Goal: Task Accomplishment & Management: Manage account settings

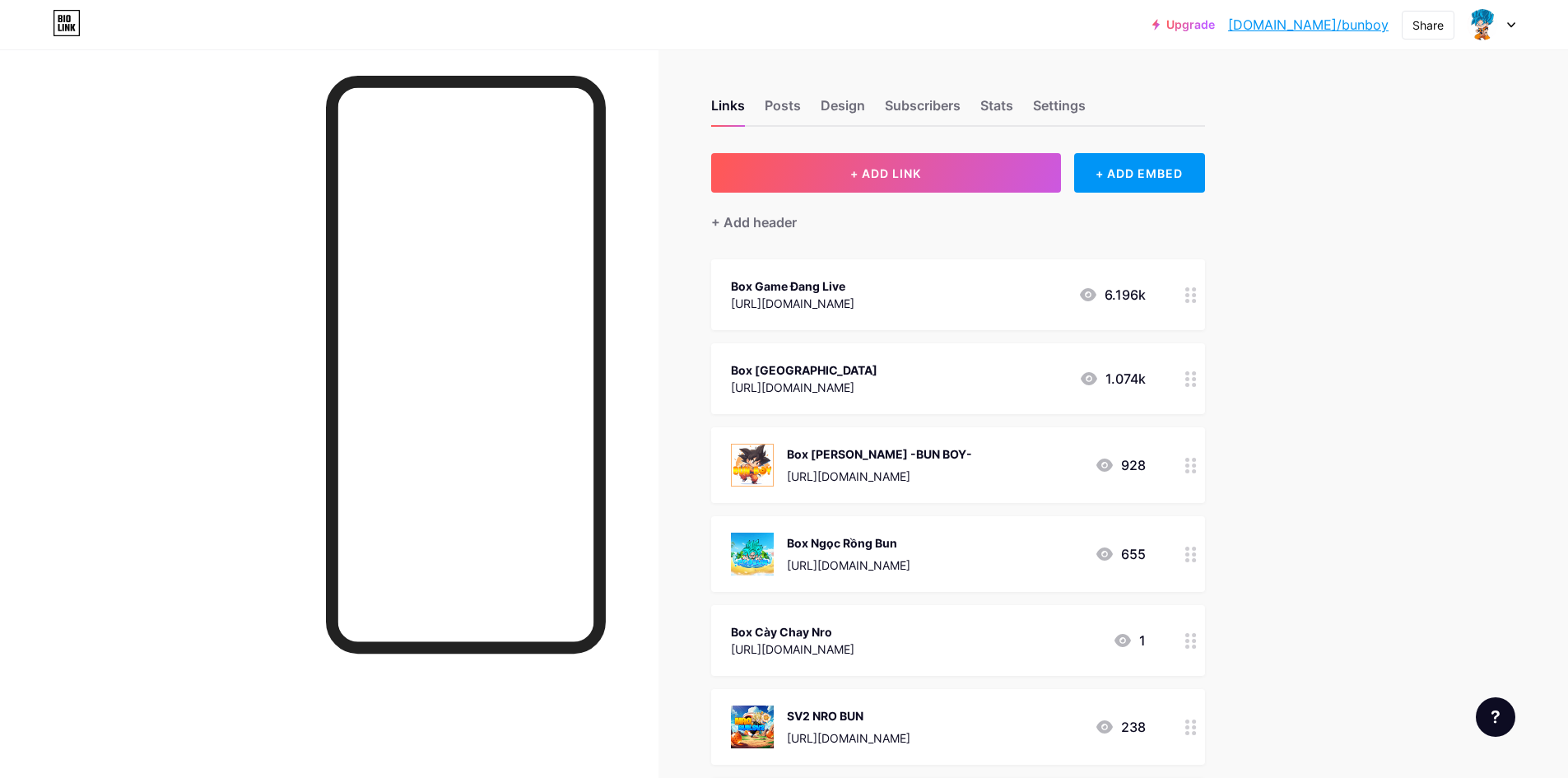
click at [925, 305] on div "Box Game Đang Live [URL][DOMAIN_NAME] 6.196k" at bounding box center [938, 295] width 415 height 38
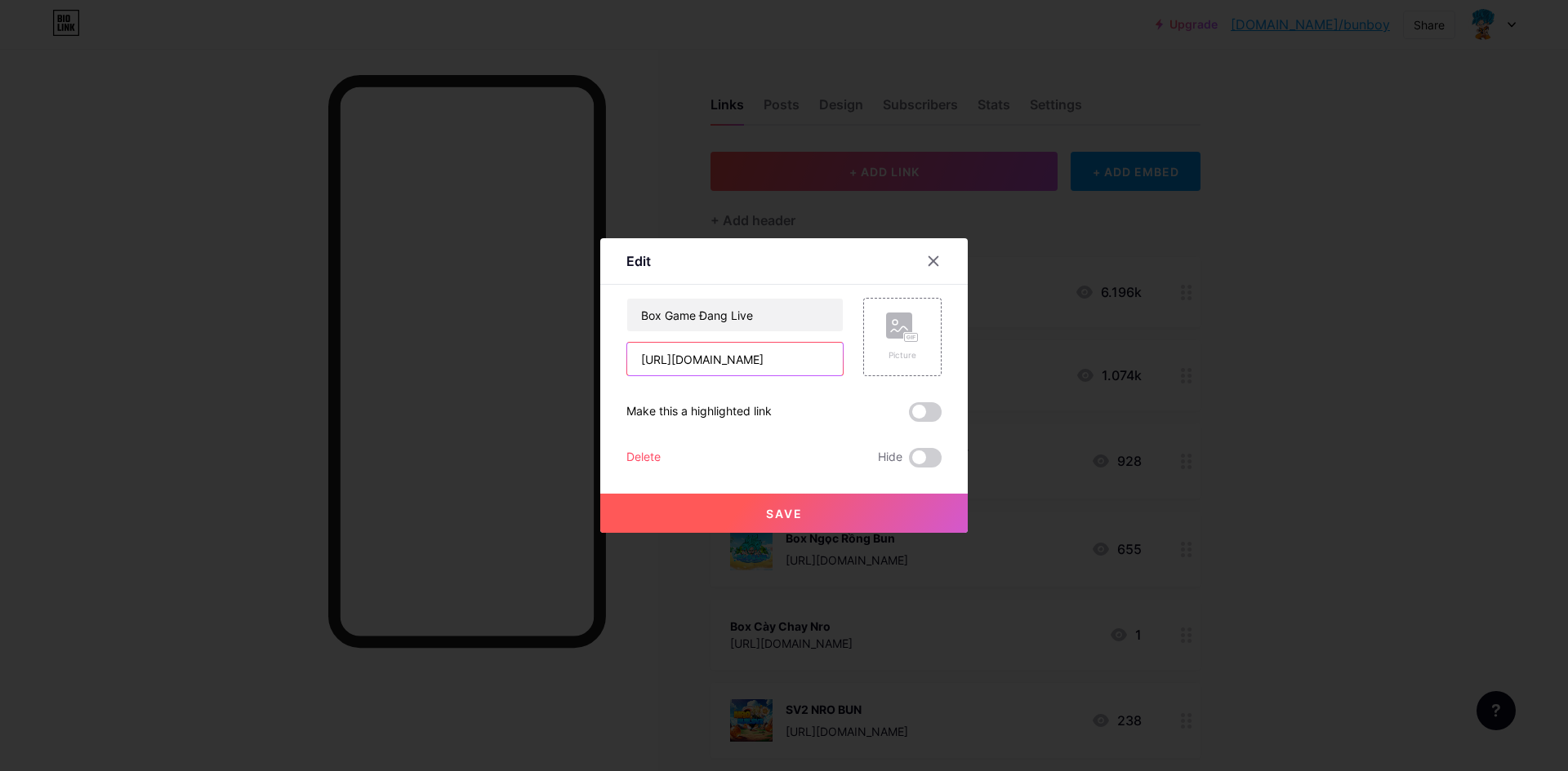
drag, startPoint x: 734, startPoint y: 368, endPoint x: 446, endPoint y: 315, distance: 292.8
click at [445, 332] on div "Edit Content YouTube Play YouTube video without leaving your page. ADD Vimeo Pl…" at bounding box center [784, 386] width 1568 height 771
paste input "text"
click at [713, 358] on input "text" at bounding box center [734, 359] width 215 height 32
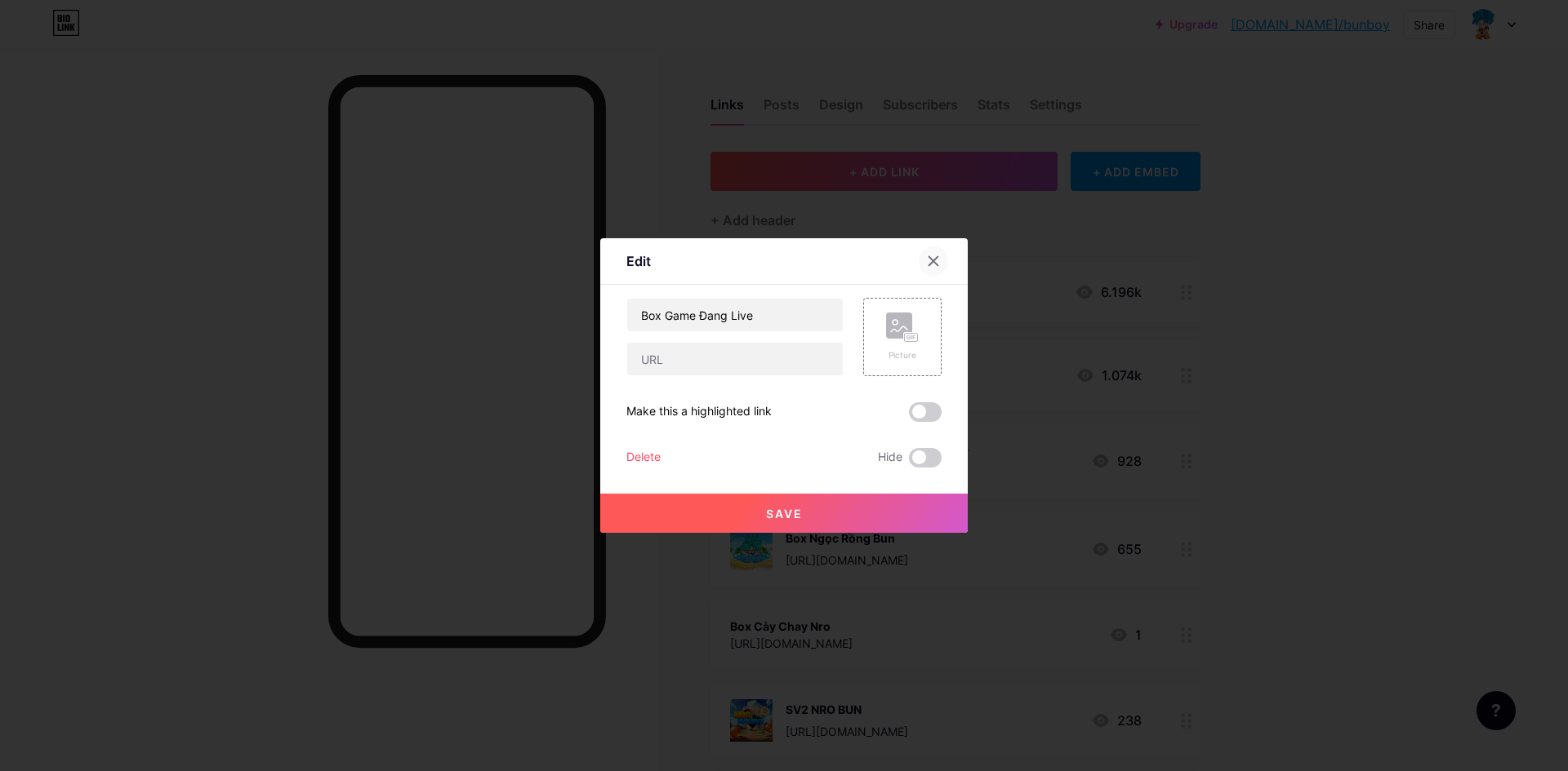
click at [940, 248] on div at bounding box center [943, 261] width 49 height 30
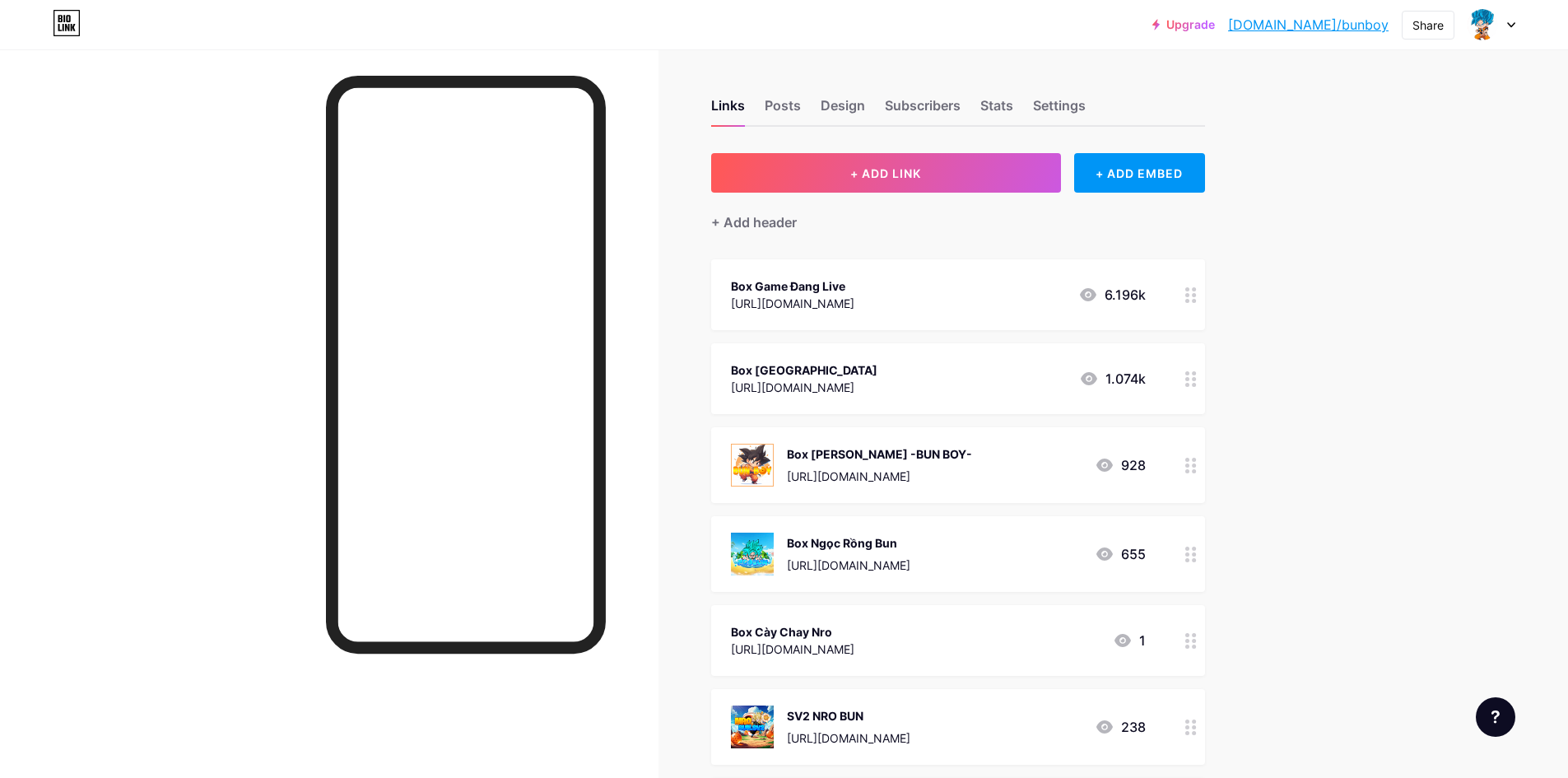
click at [848, 314] on div "Box Game Đang Live [URL][DOMAIN_NAME] 6.196k" at bounding box center [958, 294] width 494 height 71
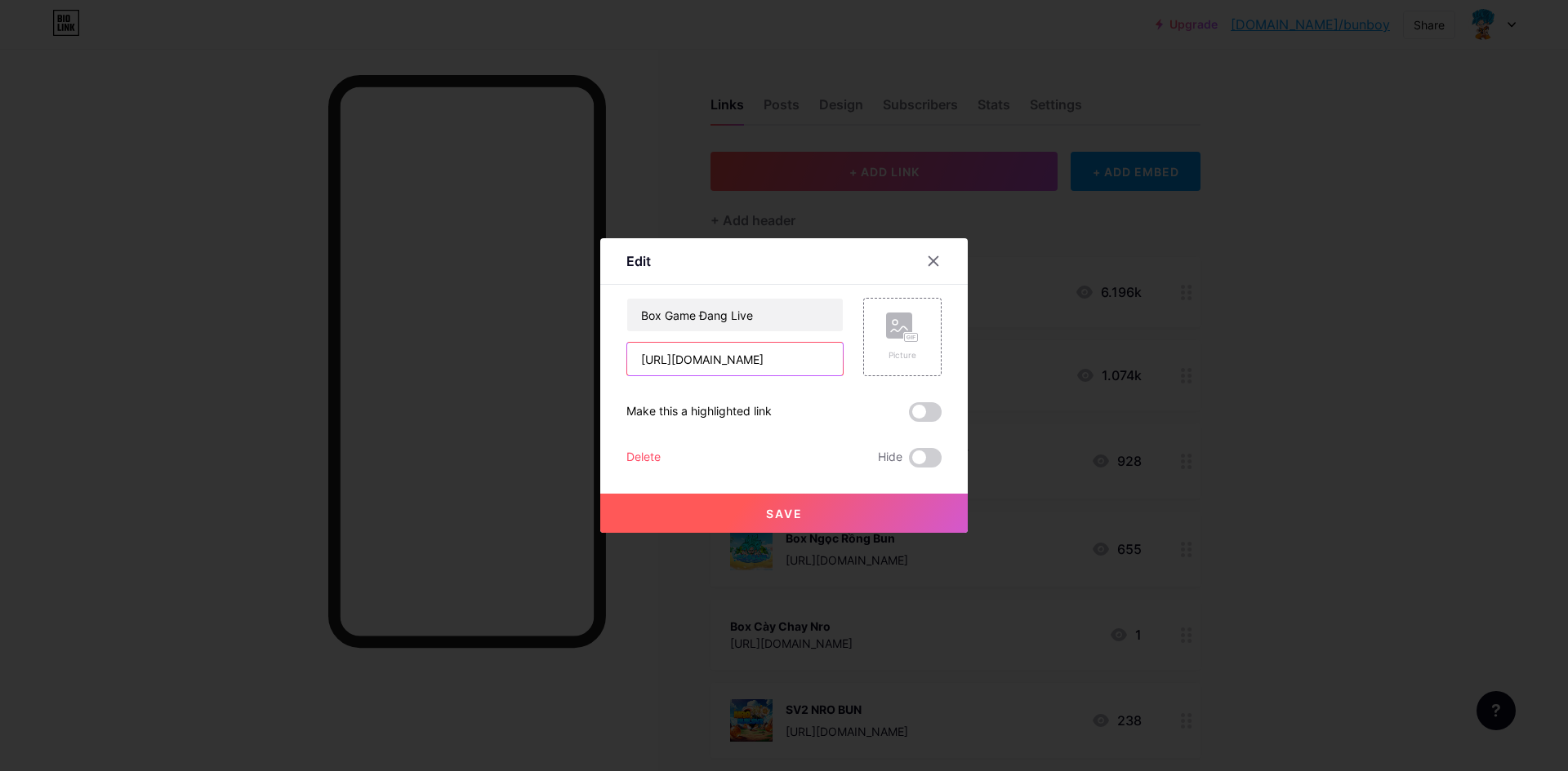
click at [452, 313] on div "Edit Content YouTube Play YouTube video without leaving your page. ADD Vimeo Pl…" at bounding box center [784, 386] width 1568 height 771
paste input "frpqbc189"
type input "[URL][DOMAIN_NAME]"
click at [846, 511] on button "Save" at bounding box center [784, 512] width 368 height 39
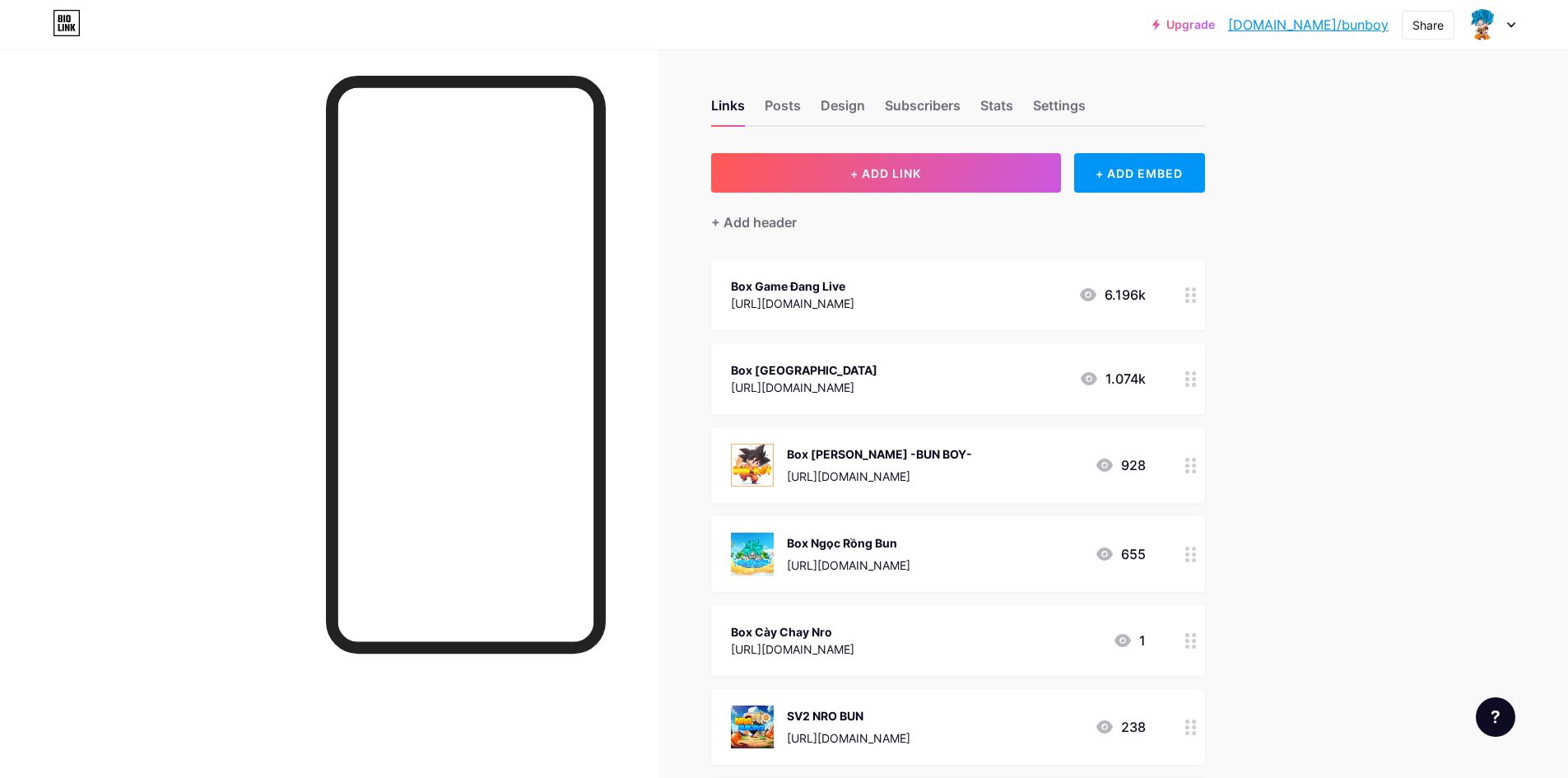
click at [848, 448] on div "Box [PERSON_NAME] -BUN BOY-" at bounding box center [879, 454] width 185 height 17
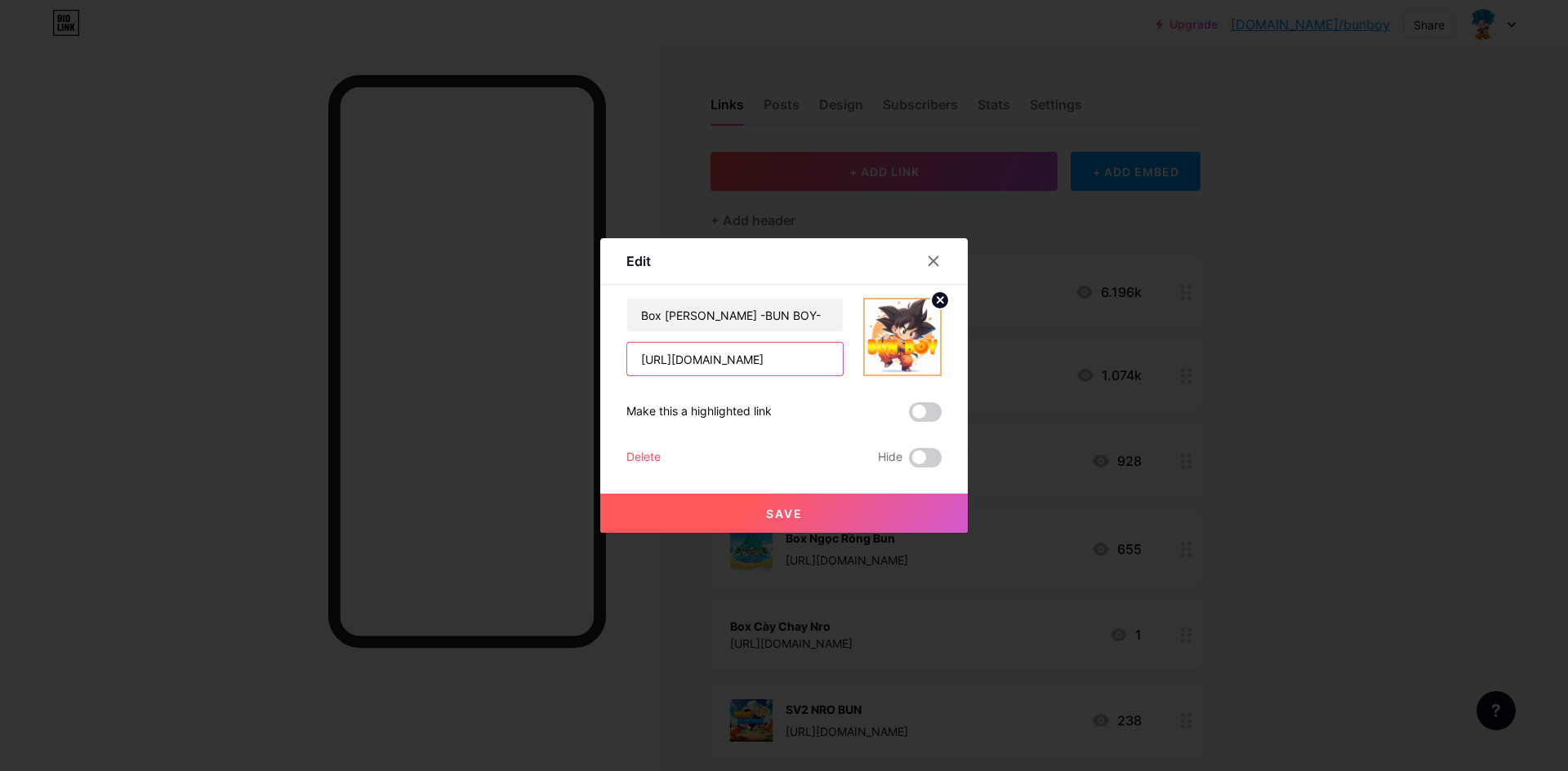
drag, startPoint x: 798, startPoint y: 358, endPoint x: 387, endPoint y: 352, distance: 411.0
click at [495, 353] on div "Edit Content YouTube Play YouTube video without leaving your page. ADD Vimeo Pl…" at bounding box center [784, 386] width 1568 height 771
paste input "hcscox183"
type input "[URL][DOMAIN_NAME]"
click at [846, 513] on button "Save" at bounding box center [784, 512] width 368 height 39
